Goal: Navigation & Orientation: Find specific page/section

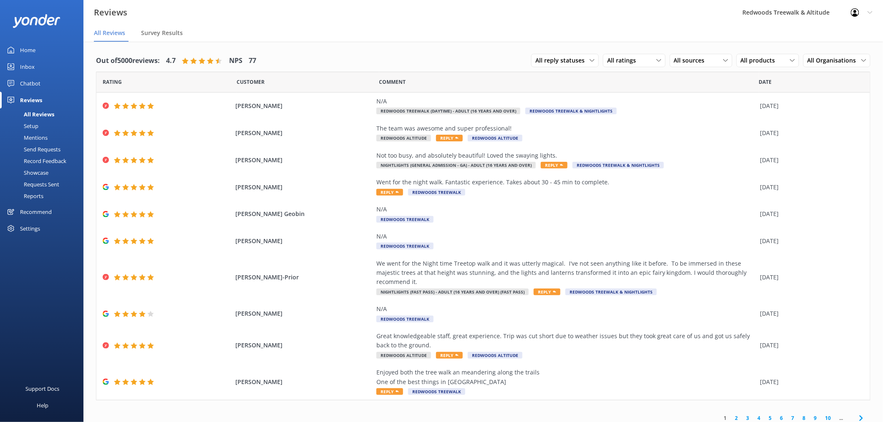
click at [35, 65] on link "Inbox" at bounding box center [41, 66] width 83 height 17
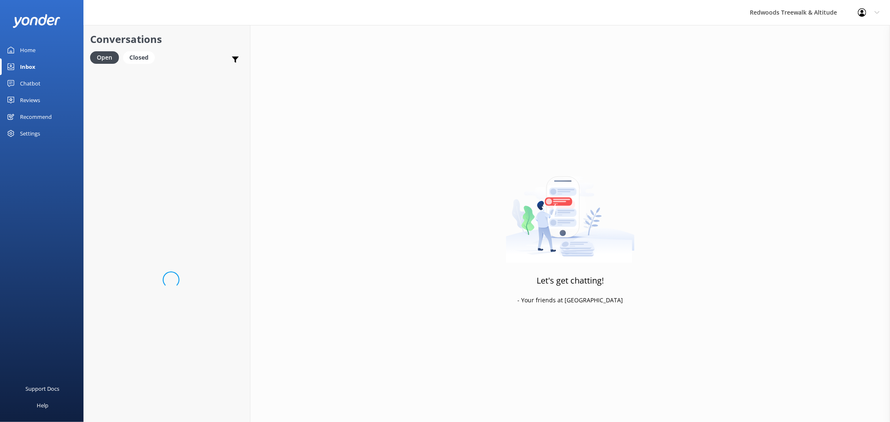
click at [35, 47] on div "Home" at bounding box center [27, 50] width 15 height 17
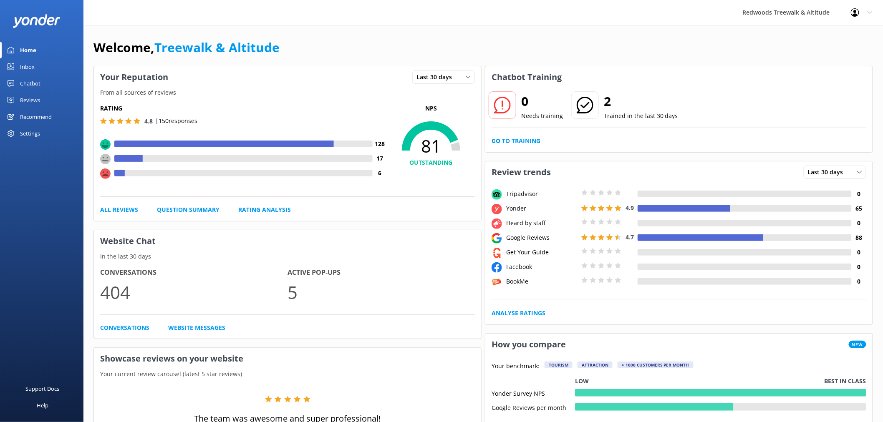
drag, startPoint x: 27, startPoint y: 103, endPoint x: 37, endPoint y: 69, distance: 34.9
click at [27, 102] on div "Reviews" at bounding box center [30, 100] width 20 height 17
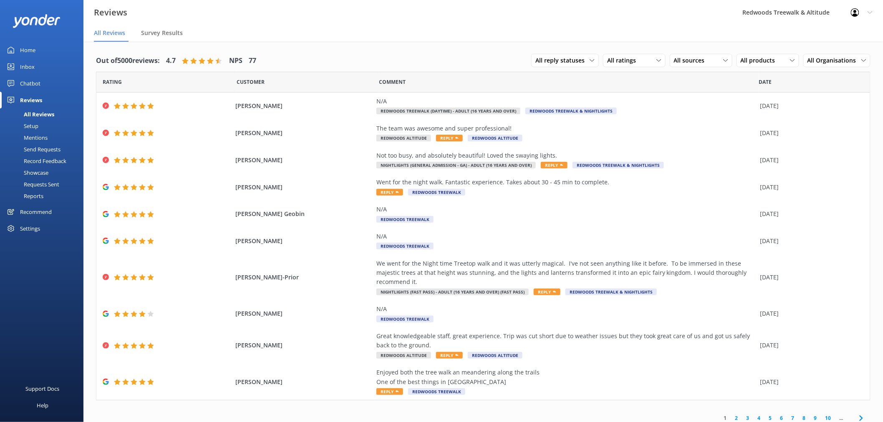
click at [27, 53] on div "Home" at bounding box center [27, 50] width 15 height 17
